Goal: Task Accomplishment & Management: Use online tool/utility

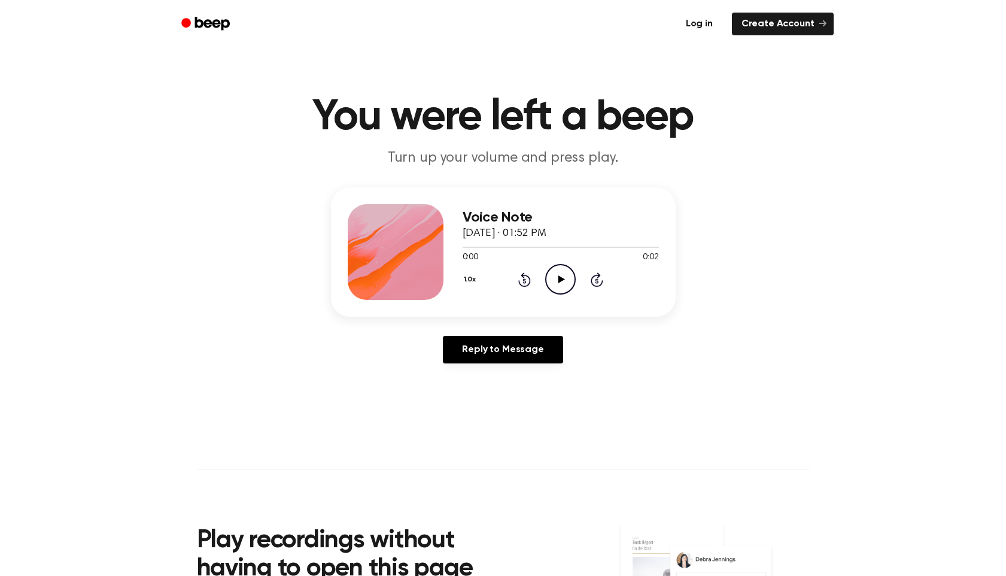
click at [697, 34] on link "Log in" at bounding box center [699, 24] width 51 height 28
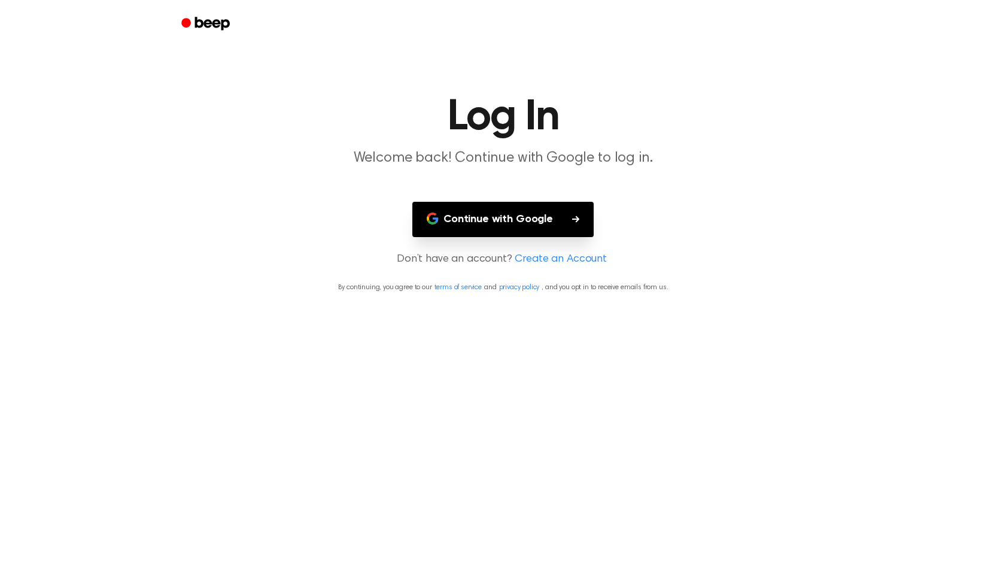
click at [516, 218] on button "Continue with Google" at bounding box center [502, 219] width 181 height 35
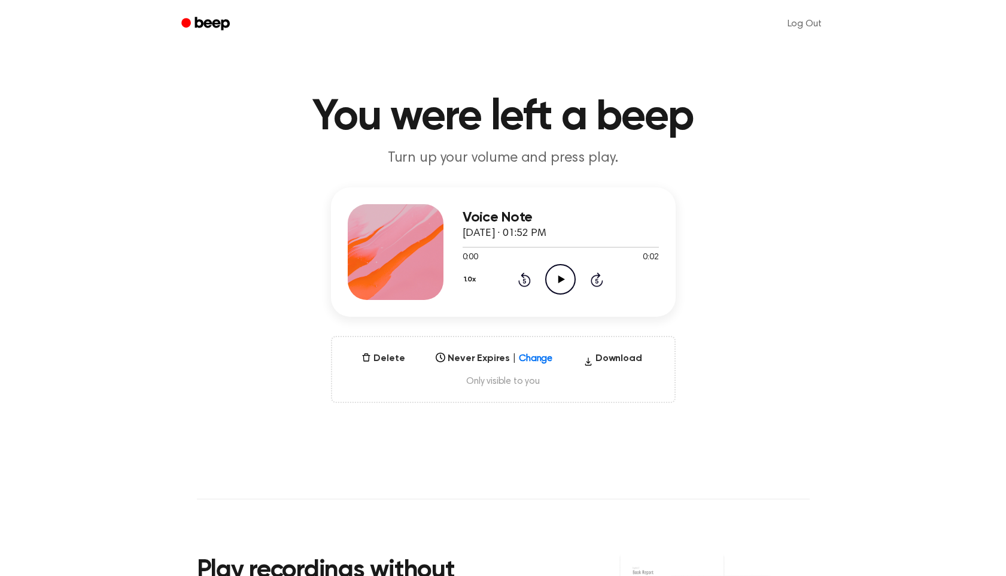
click at [527, 360] on div "Select..." at bounding box center [483, 355] width 103 height 14
click at [493, 470] on div "In 6 Months" at bounding box center [494, 465] width 126 height 21
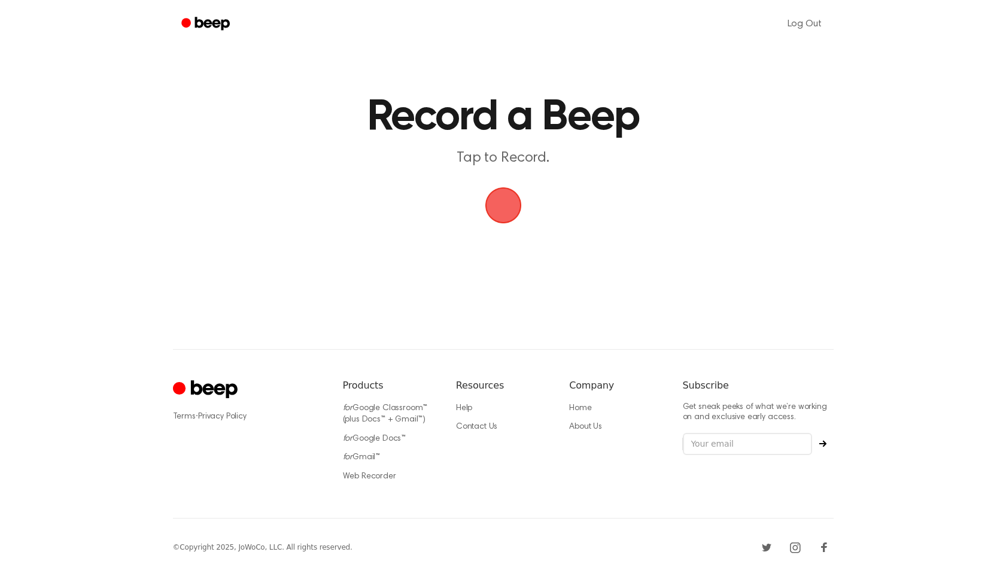
click at [499, 197] on span "button" at bounding box center [504, 206] width 34 height 34
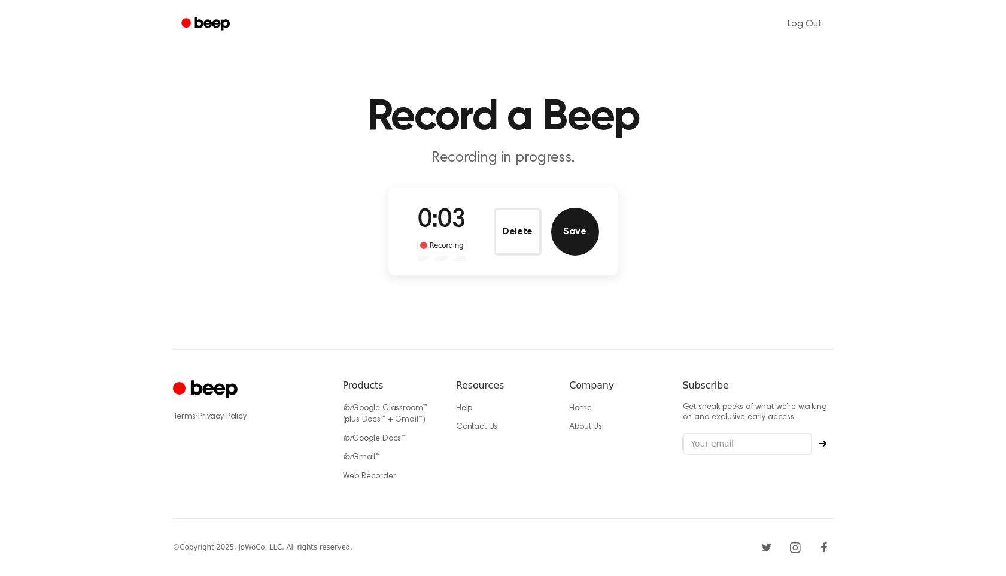
click at [586, 238] on button "Save" at bounding box center [575, 232] width 48 height 48
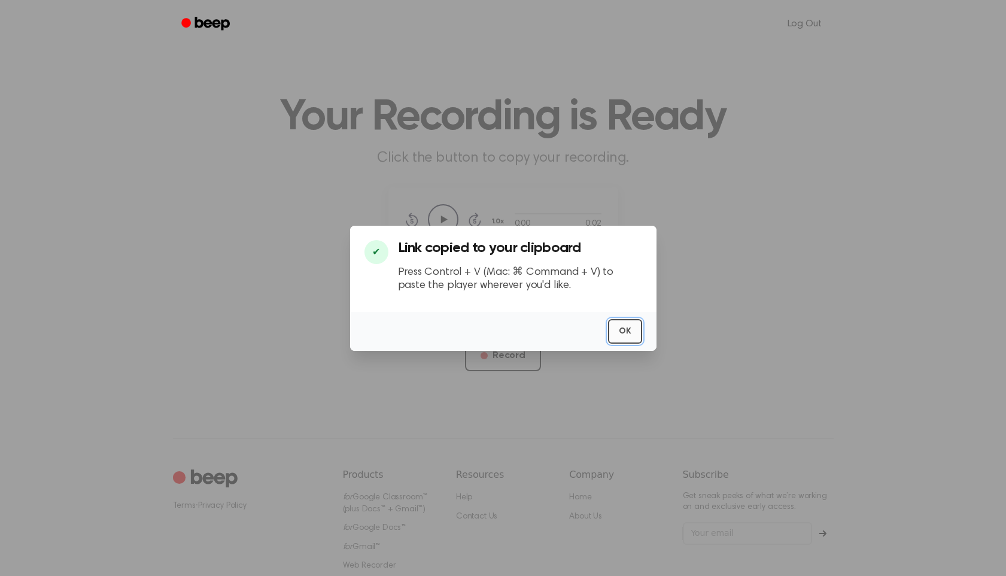
click at [620, 331] on button "OK" at bounding box center [625, 331] width 34 height 25
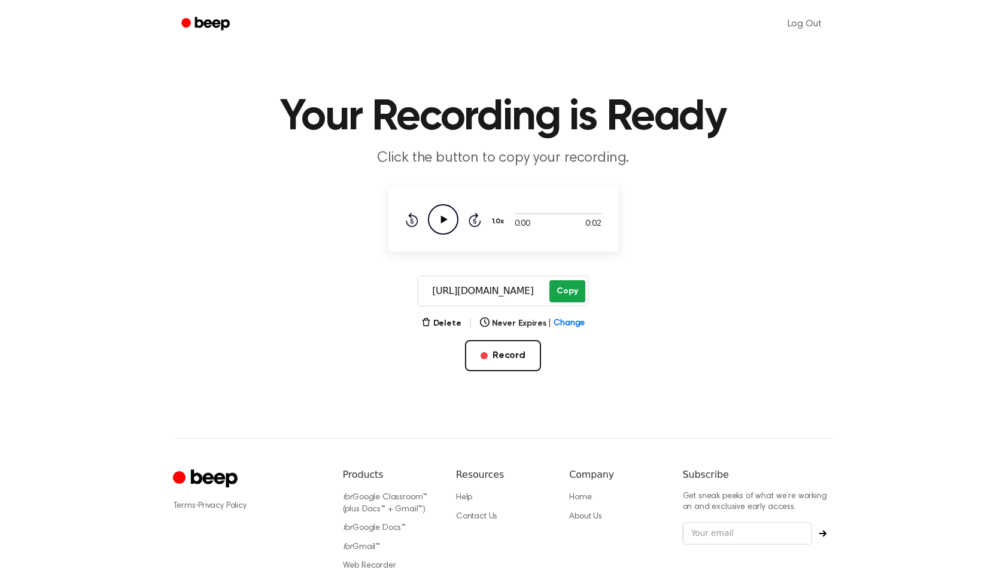
click at [563, 294] on button "Copy" at bounding box center [567, 291] width 35 height 22
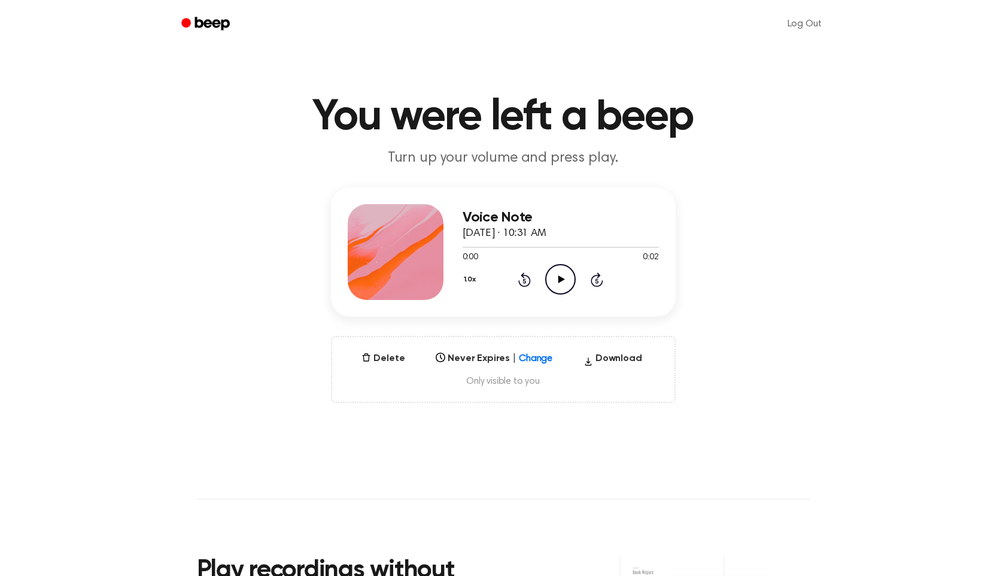
click at [858, 165] on header "You were left a beep Turn up your volume and press play." at bounding box center [503, 132] width 978 height 72
click at [544, 357] on icon at bounding box center [546, 355] width 12 height 12
click at [481, 493] on div "In 1 Year" at bounding box center [494, 486] width 126 height 21
click at [226, 34] on link "Beep" at bounding box center [207, 24] width 68 height 23
